Goal: Use online tool/utility: Utilize a website feature to perform a specific function

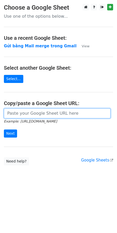
click at [28, 116] on input "url" at bounding box center [57, 113] width 107 height 10
paste input "https://docs.google.com/spreadsheets/d/1cjVd6gRPH9KNXuA38ONzmLVpR97er3TsyXYcOIG…"
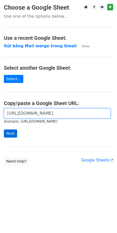
type input "https://docs.google.com/spreadsheets/d/1cjVd6gRPH9KNXuA38ONzmLVpR97er3TsyXYcOIG…"
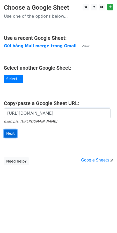
click at [15, 131] on input "Next" at bounding box center [10, 133] width 13 height 8
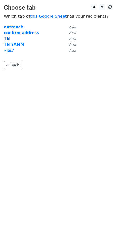
click at [8, 38] on strong "TN" at bounding box center [7, 38] width 6 height 5
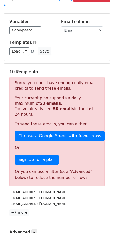
scroll to position [52, 0]
